Goal: Entertainment & Leisure: Consume media (video, audio)

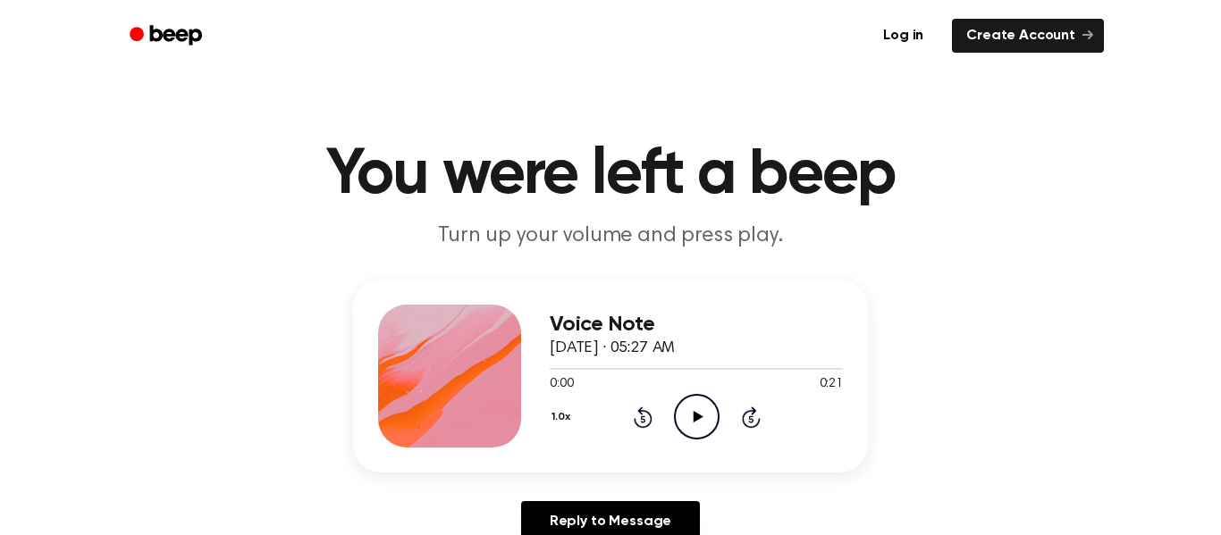
click at [717, 397] on icon "Play Audio" at bounding box center [697, 417] width 46 height 46
click at [689, 421] on icon "Play Audio" at bounding box center [697, 417] width 46 height 46
click at [692, 424] on icon "Play Audio" at bounding box center [697, 417] width 46 height 46
click at [682, 424] on icon "Play Audio" at bounding box center [697, 417] width 46 height 46
click at [709, 427] on icon "Play Audio" at bounding box center [697, 417] width 46 height 46
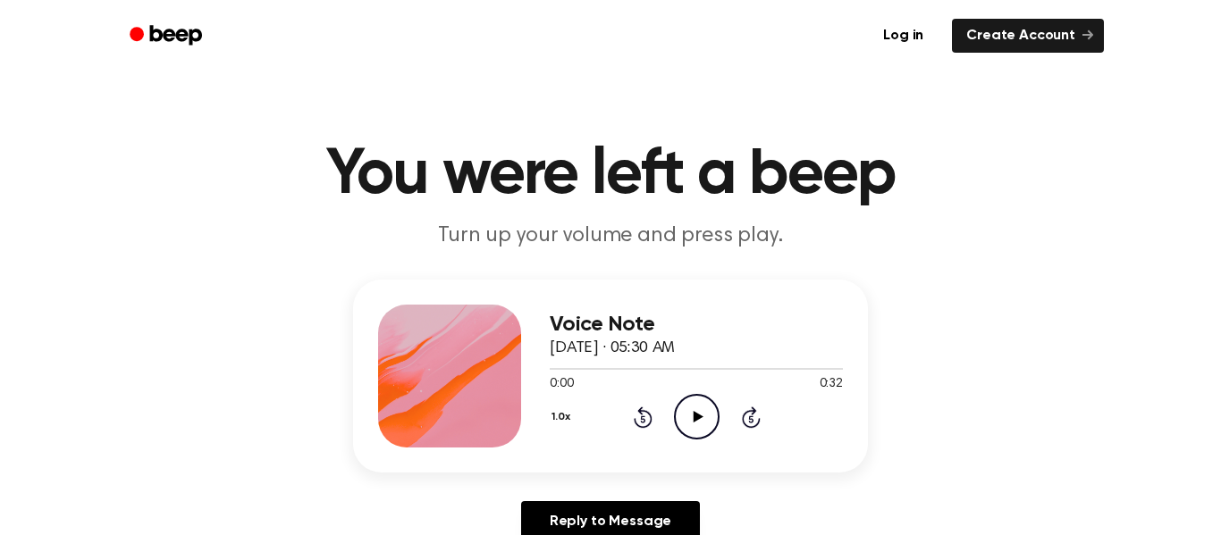
click at [690, 422] on icon "Play Audio" at bounding box center [697, 417] width 46 height 46
click at [691, 407] on icon "Play Audio" at bounding box center [697, 417] width 46 height 46
click at [694, 429] on icon "Play Audio" at bounding box center [697, 417] width 46 height 46
click at [694, 430] on icon "Pause Audio" at bounding box center [697, 417] width 46 height 46
click at [694, 430] on icon "Play Audio" at bounding box center [697, 417] width 46 height 46
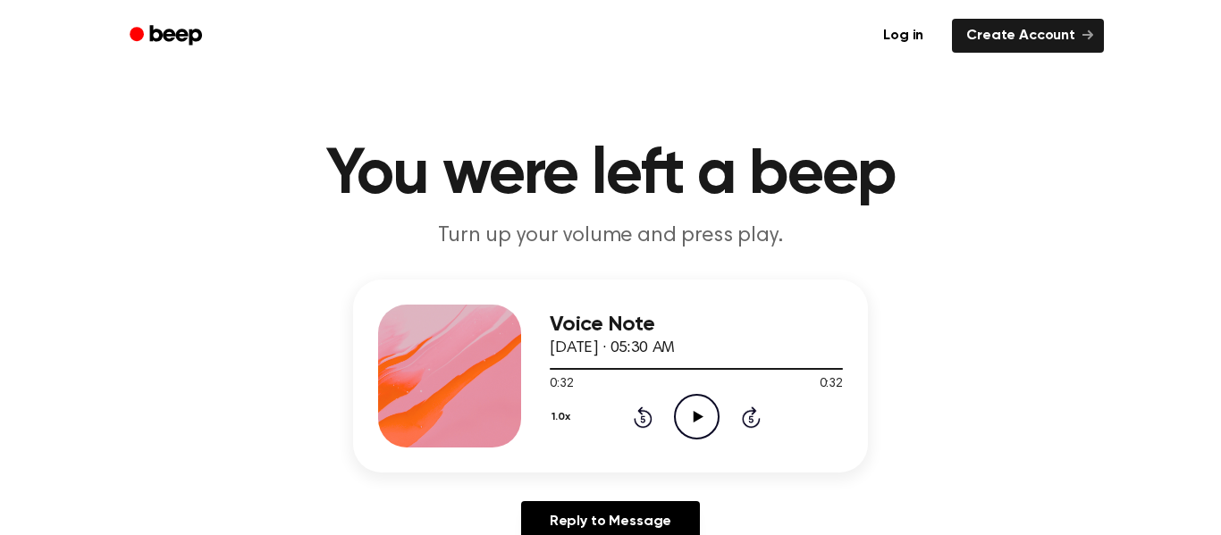
click at [679, 429] on icon "Play Audio" at bounding box center [697, 417] width 46 height 46
click at [689, 421] on icon "Play Audio" at bounding box center [697, 417] width 46 height 46
click at [702, 424] on icon "Play Audio" at bounding box center [697, 417] width 46 height 46
click at [684, 408] on icon "Play Audio" at bounding box center [697, 417] width 46 height 46
click at [703, 436] on icon "Play Audio" at bounding box center [697, 417] width 46 height 46
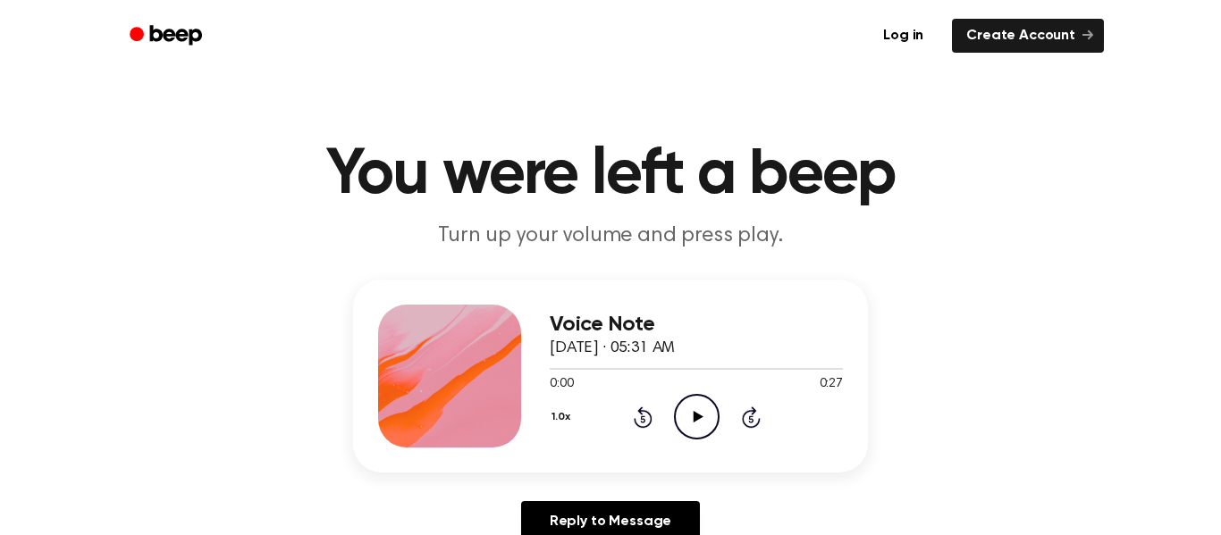
click at [712, 423] on icon "Play Audio" at bounding box center [697, 417] width 46 height 46
